Goal: Information Seeking & Learning: Learn about a topic

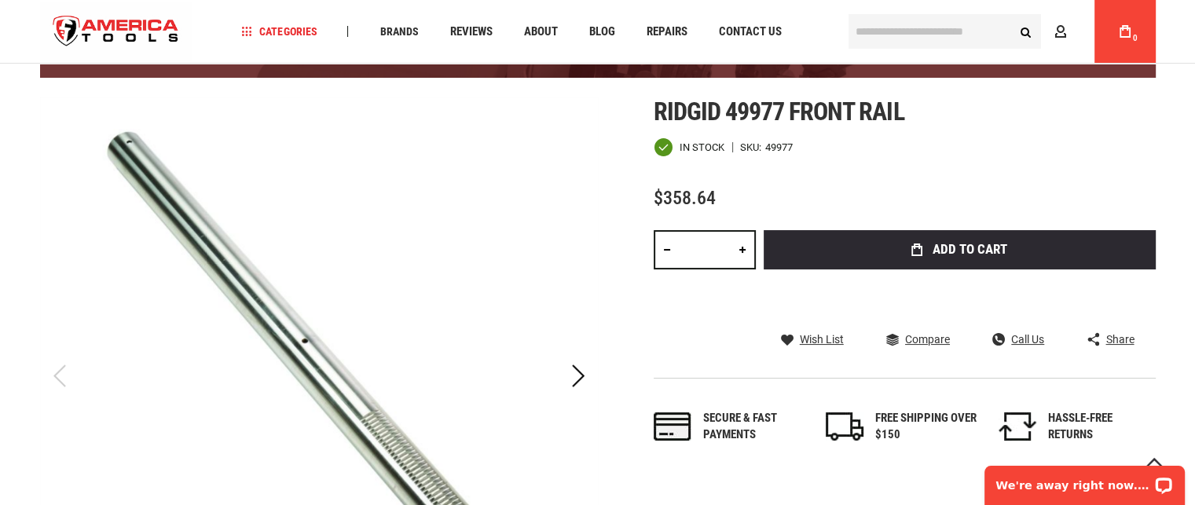
scroll to position [171, 0]
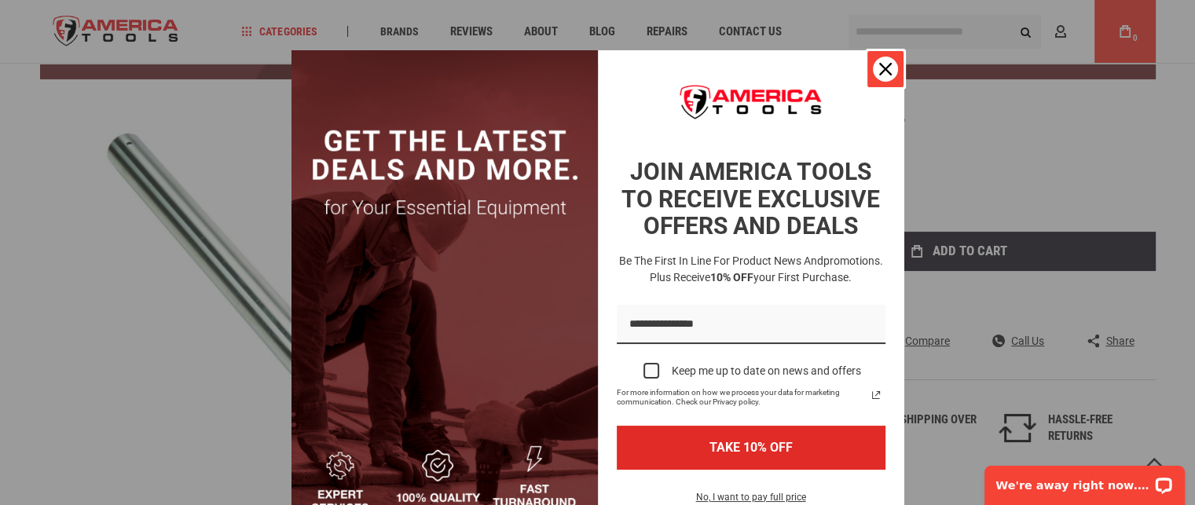
click at [880, 75] on icon "close icon" at bounding box center [886, 69] width 13 height 13
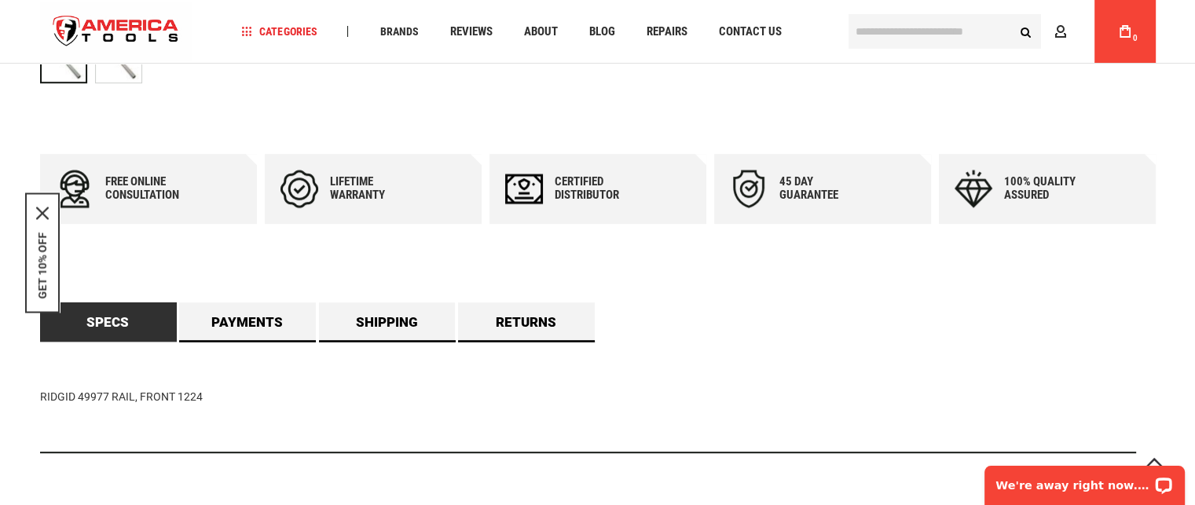
scroll to position [250, 0]
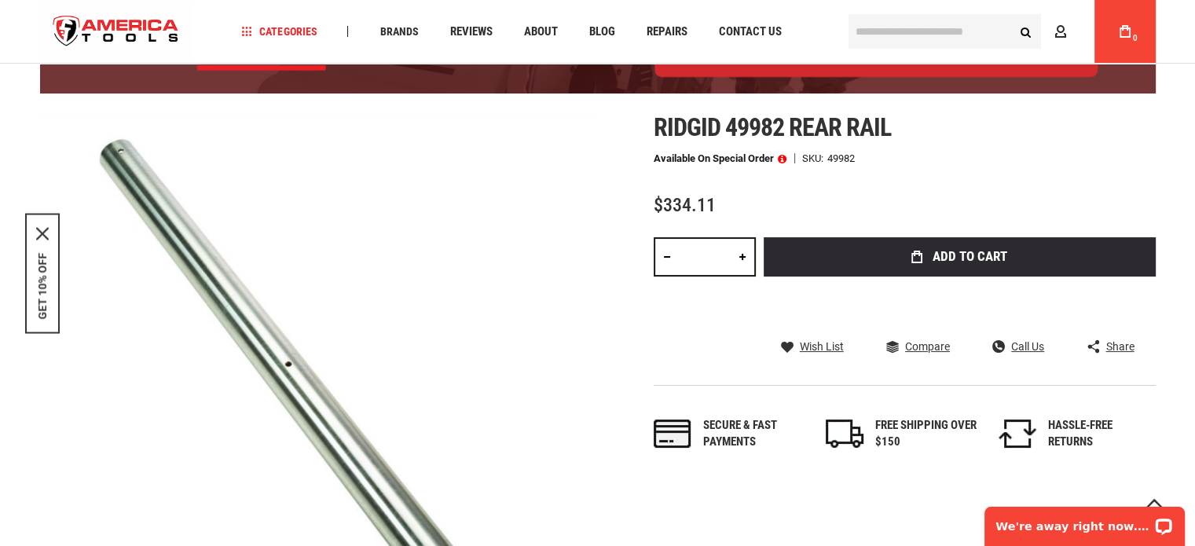
click at [786, 153] on span at bounding box center [782, 158] width 9 height 11
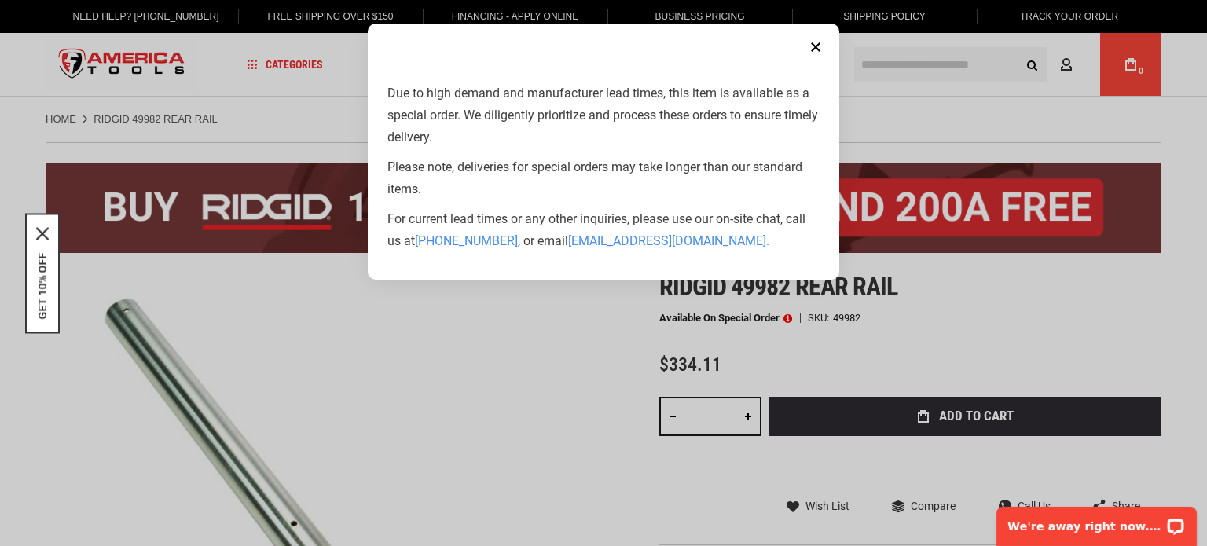
click at [817, 40] on button "Close" at bounding box center [815, 46] width 31 height 31
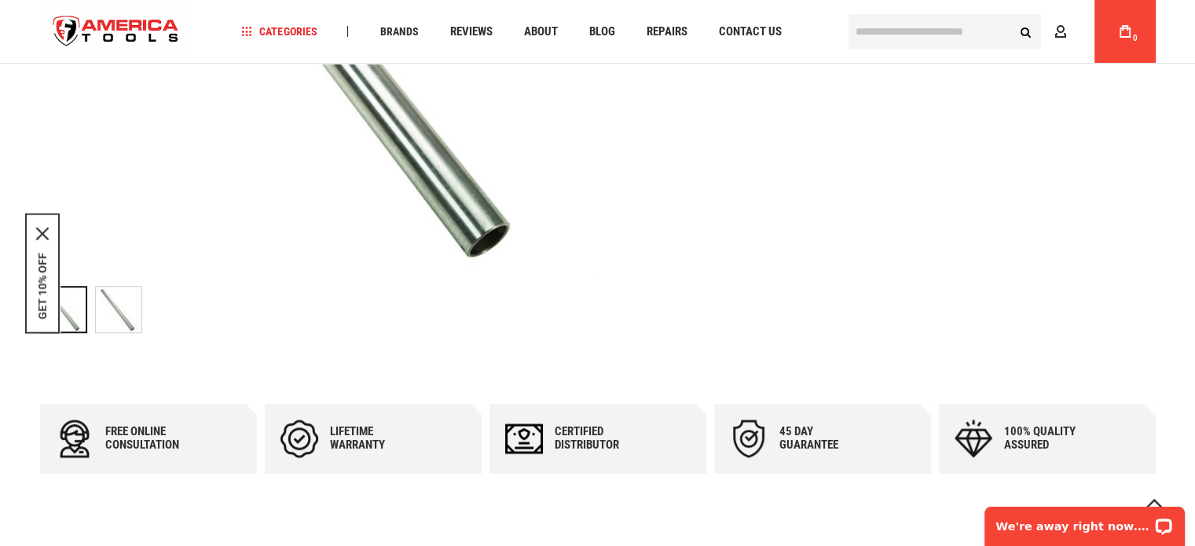
scroll to position [707, 0]
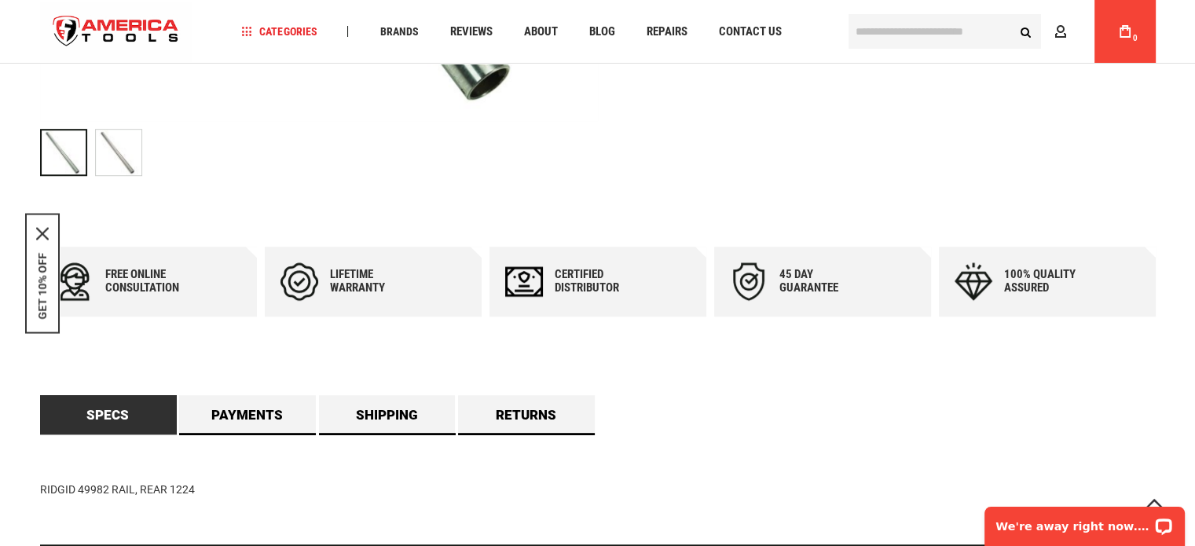
click at [299, 281] on img at bounding box center [300, 282] width 38 height 39
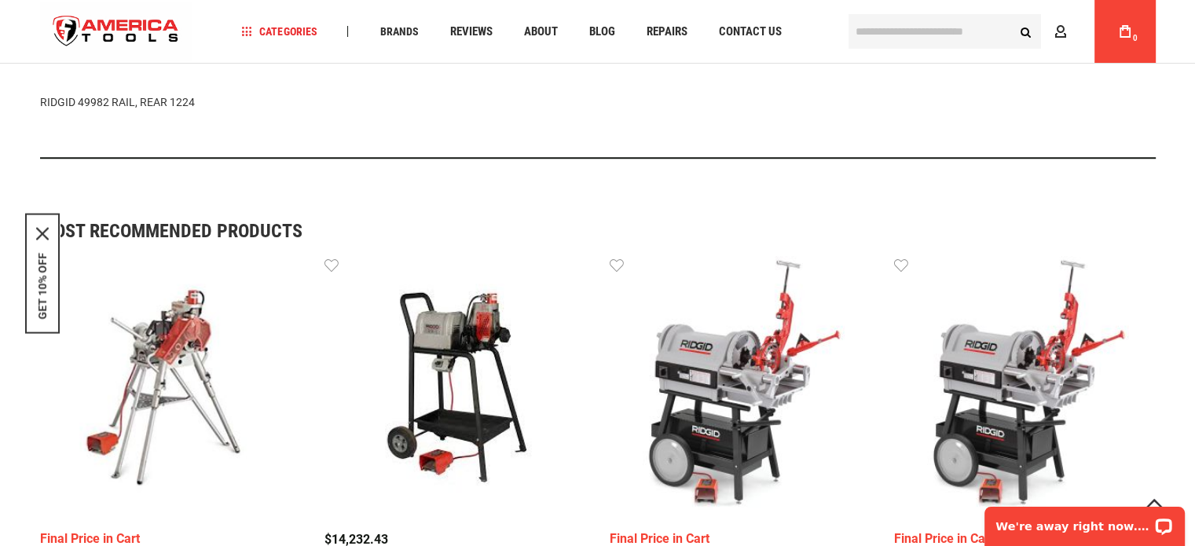
scroll to position [786, 0]
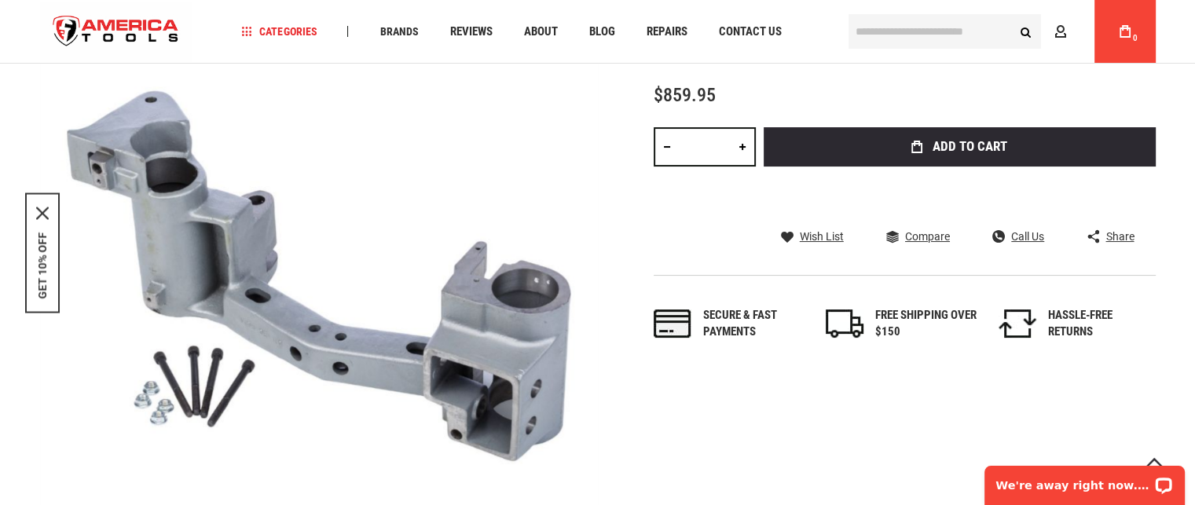
scroll to position [236, 0]
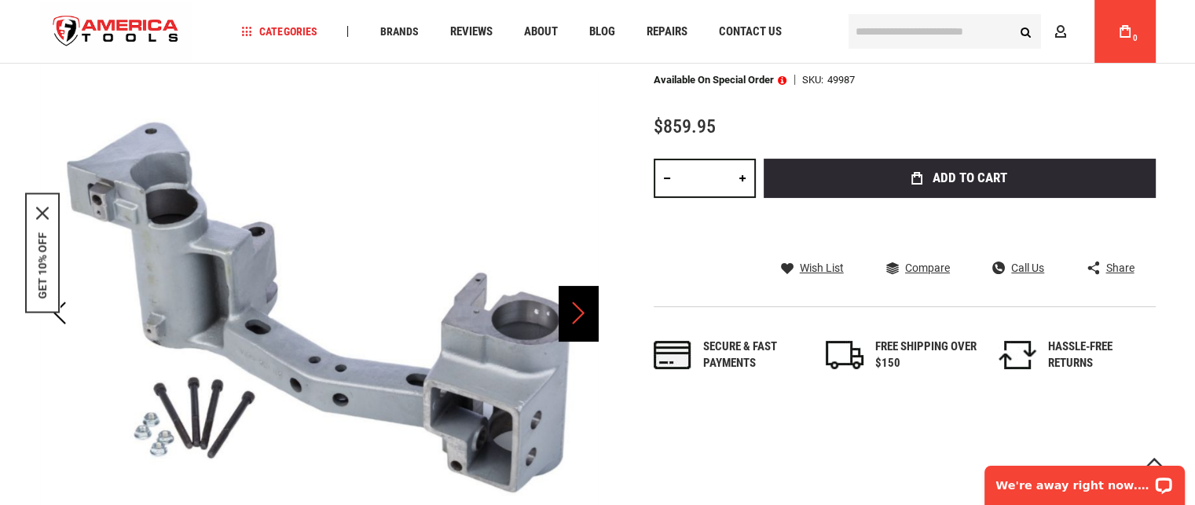
click at [582, 310] on div "Next" at bounding box center [578, 313] width 39 height 55
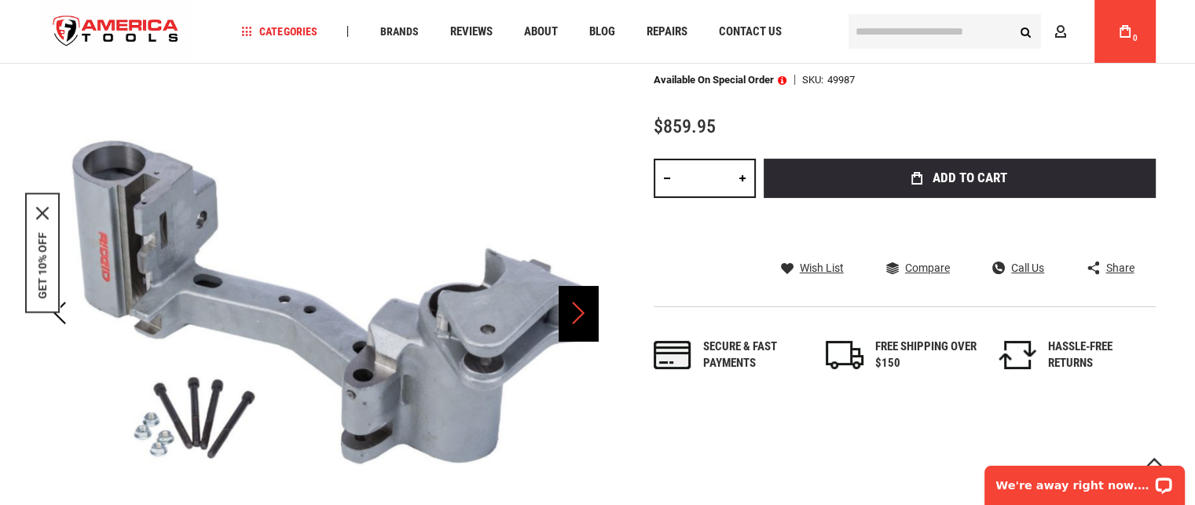
click at [572, 303] on div "Next" at bounding box center [578, 313] width 39 height 55
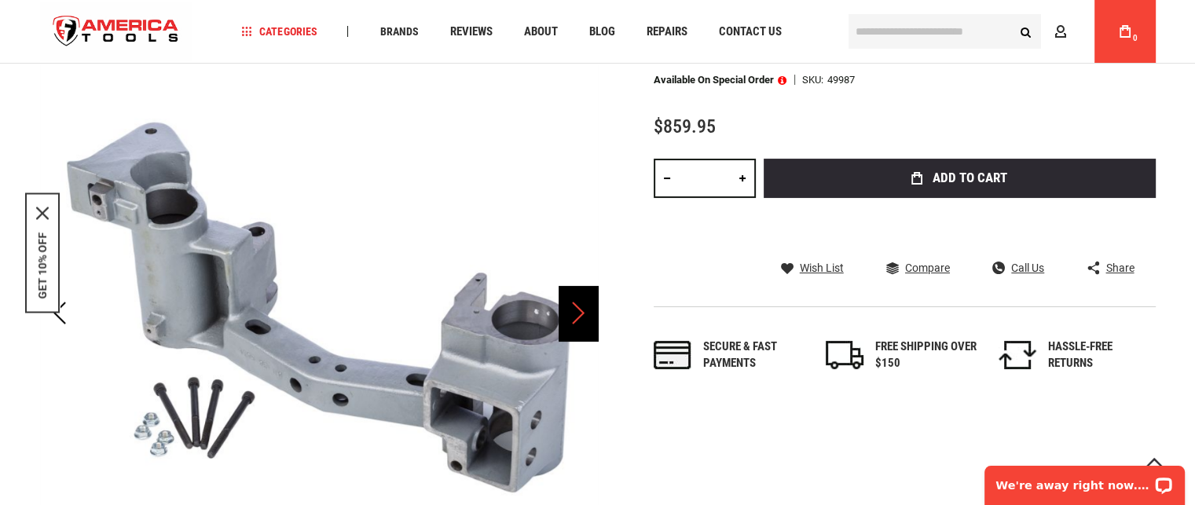
click at [572, 303] on div "Next" at bounding box center [578, 313] width 39 height 55
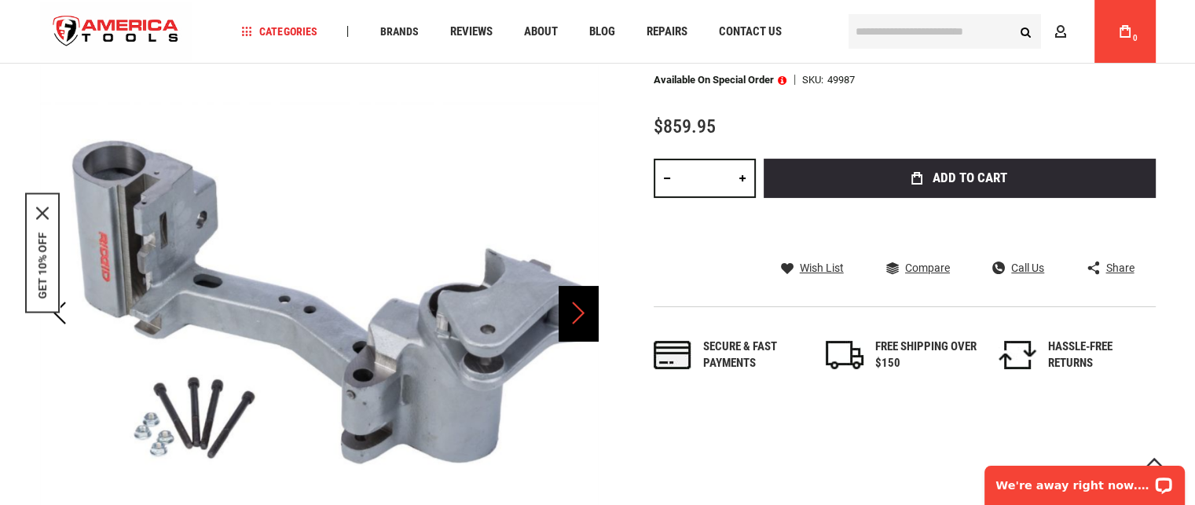
click at [570, 303] on div "Next" at bounding box center [578, 313] width 39 height 55
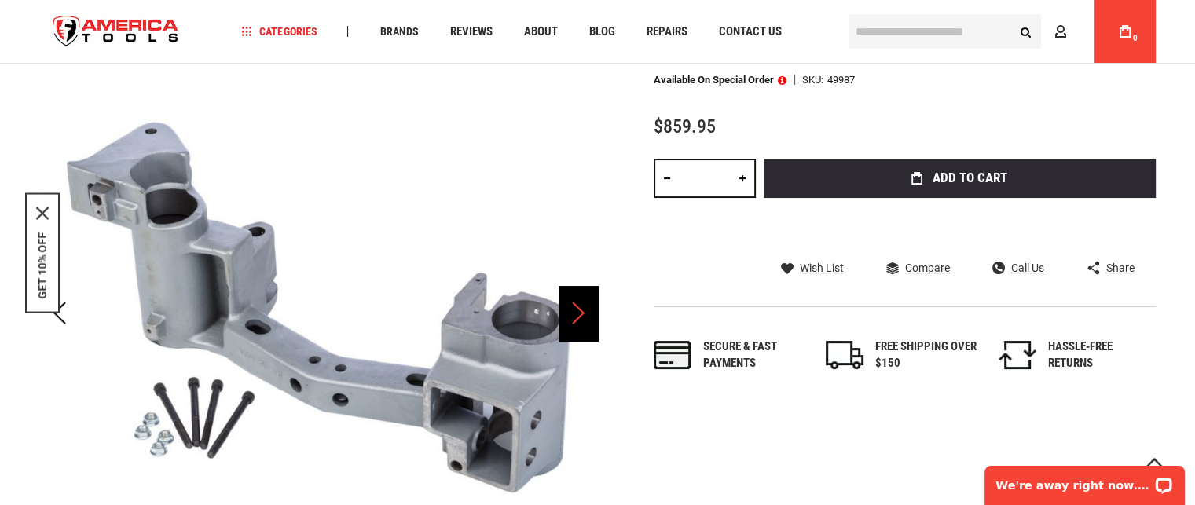
click at [570, 303] on div "Next" at bounding box center [578, 313] width 39 height 55
click at [560, 317] on div "Next" at bounding box center [578, 313] width 39 height 55
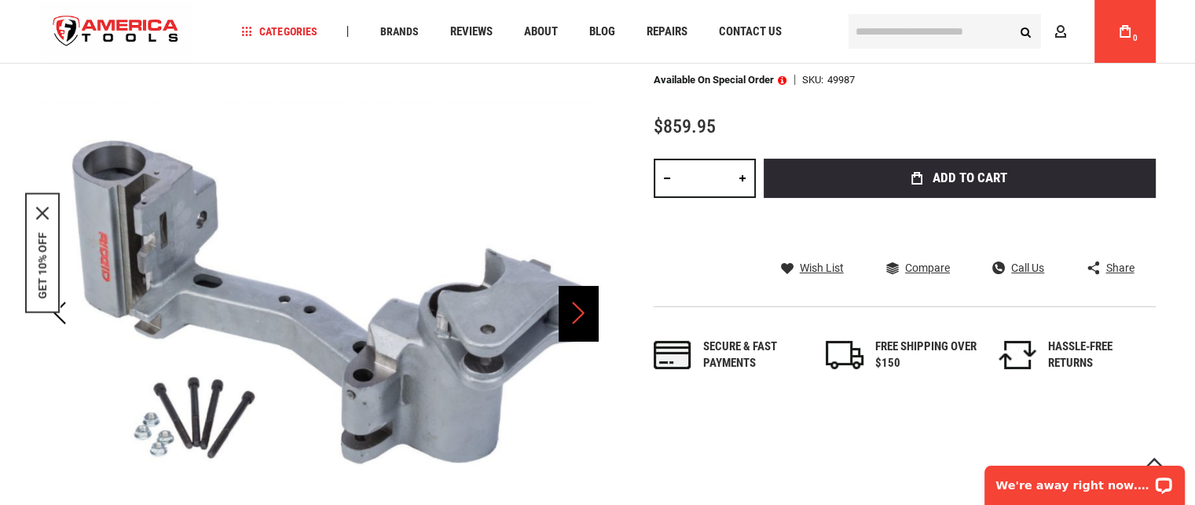
click at [560, 317] on div "Next" at bounding box center [578, 313] width 39 height 55
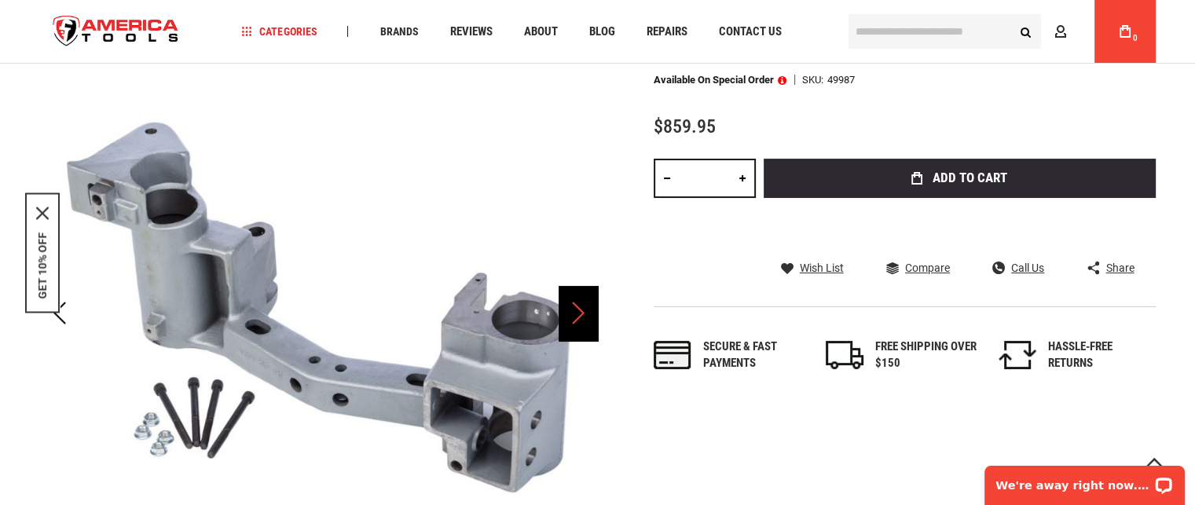
click at [570, 313] on div "Next" at bounding box center [578, 313] width 39 height 55
